Goal: Transaction & Acquisition: Purchase product/service

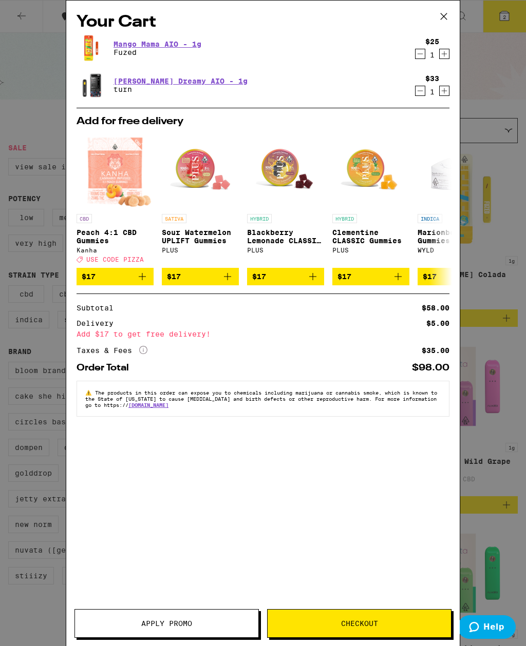
click at [365, 609] on button "Checkout" at bounding box center [359, 623] width 184 height 29
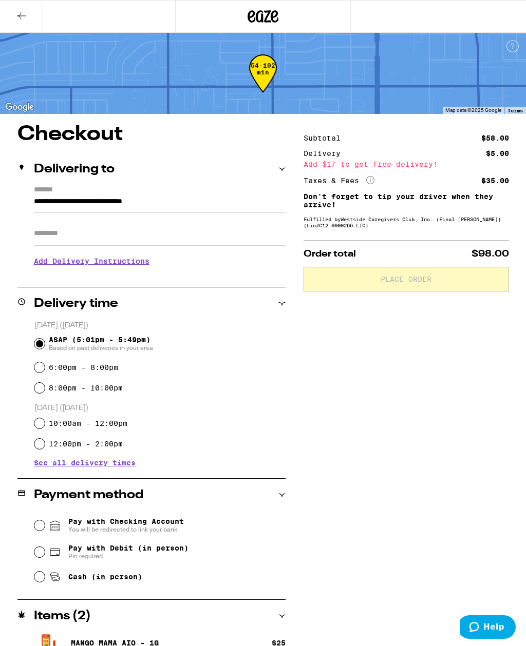
click at [289, 531] on div "**********" at bounding box center [263, 415] width 526 height 583
click at [200, 544] on div "Pay with Debit (in person) Pin required" at bounding box center [159, 552] width 251 height 27
click at [49, 575] on icon at bounding box center [55, 577] width 12 height 12
click at [45, 575] on input "Cash (in person)" at bounding box center [39, 577] width 10 height 10
radio input "true"
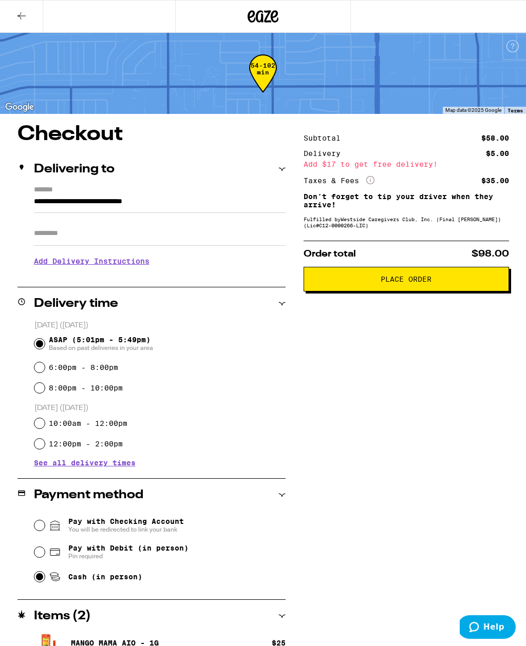
click at [51, 556] on icon at bounding box center [54, 552] width 9 height 7
click at [45, 556] on input "Pay with Debit (in person) Pin required" at bounding box center [39, 552] width 10 height 10
radio input "true"
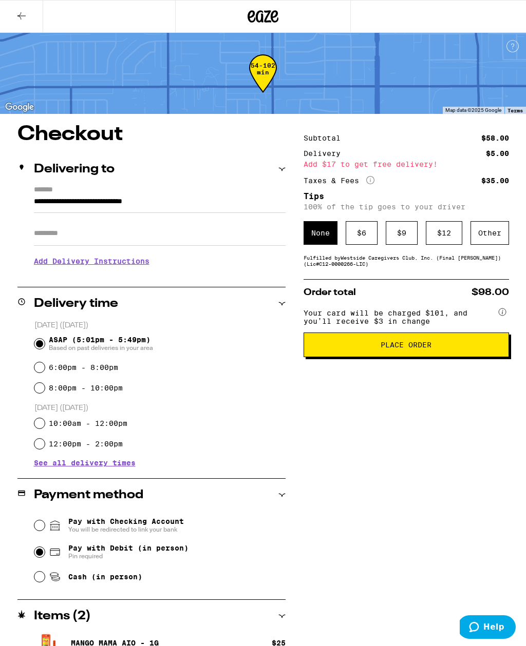
click at [52, 575] on icon at bounding box center [55, 577] width 12 height 12
click at [45, 575] on input "Cash (in person)" at bounding box center [39, 577] width 10 height 10
radio input "true"
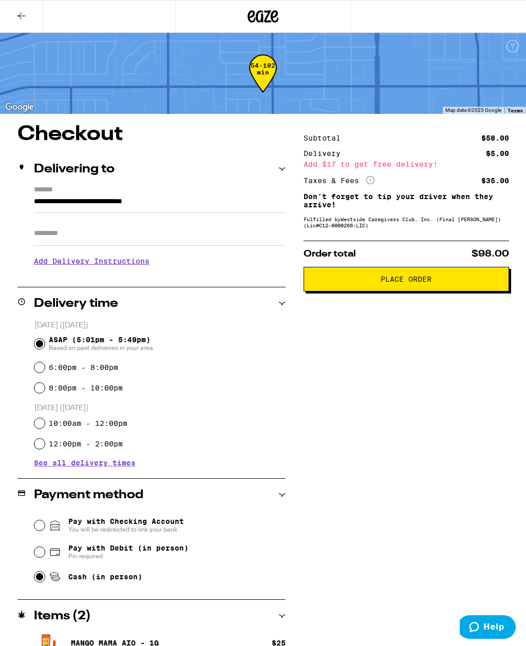
click at [441, 283] on span "Place Order" at bounding box center [406, 279] width 188 height 7
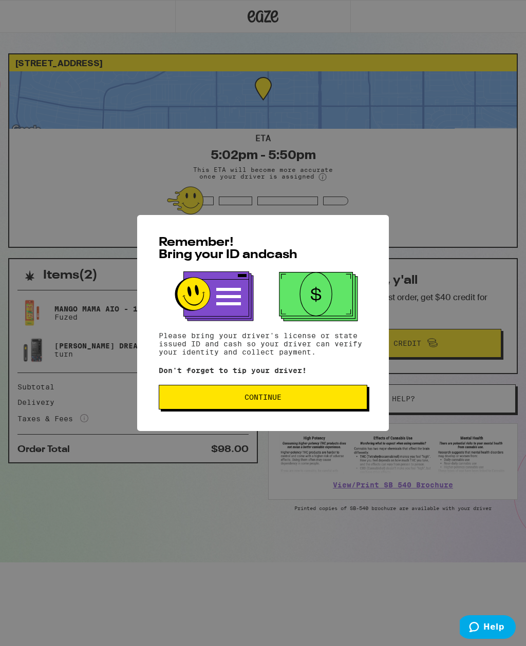
click at [428, 423] on div "Remember! Bring your ID and cash Please bring your driver's license or state is…" at bounding box center [263, 323] width 526 height 646
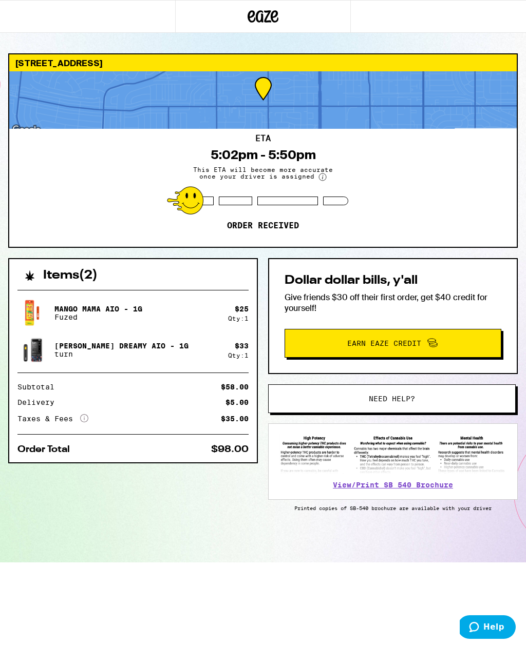
click at [268, 401] on button "Need help?" at bounding box center [391, 398] width 247 height 29
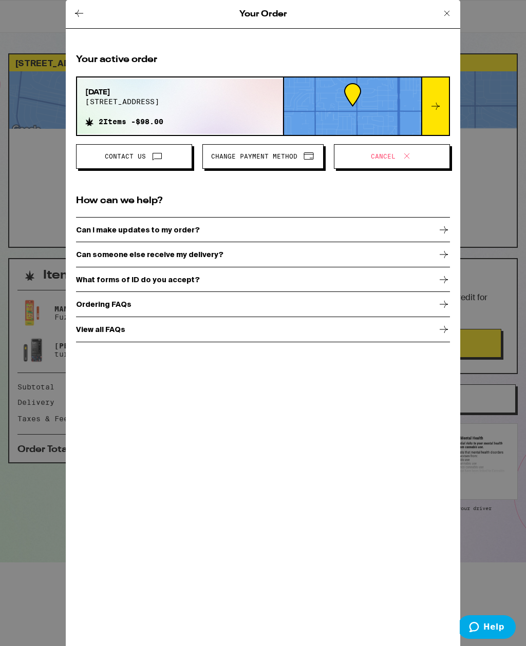
click at [487, 233] on div "Your Order Your active order [DATE] [STREET_ADDRESS] 2 Items - $98.00 Contact U…" at bounding box center [263, 323] width 526 height 646
click at [459, 395] on div "Your Order Your active order [DATE] [STREET_ADDRESS] 2 Items - $98.00 Contact U…" at bounding box center [263, 323] width 394 height 646
click at [487, 405] on div "Your Order Your active order [DATE] [STREET_ADDRESS] 2 Items - $98.00 Contact U…" at bounding box center [263, 323] width 526 height 646
